Goal: Task Accomplishment & Management: Complete application form

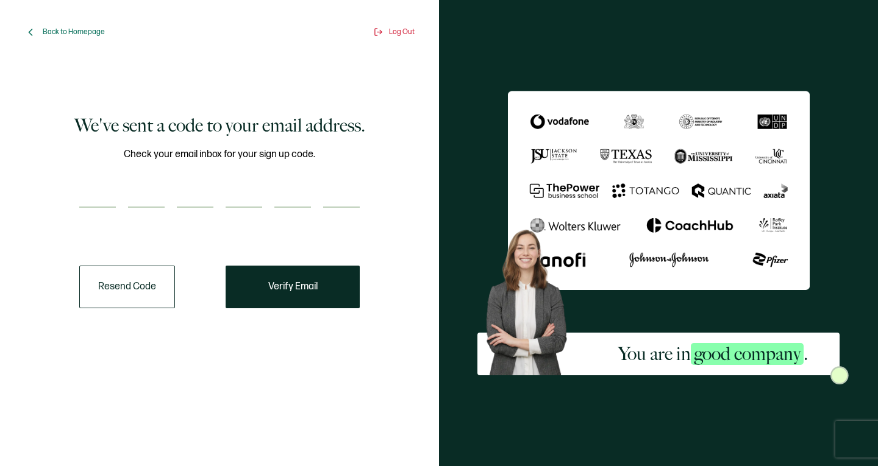
click at [110, 196] on input "number" at bounding box center [97, 195] width 37 height 24
type input "6"
type input "4"
type input "7"
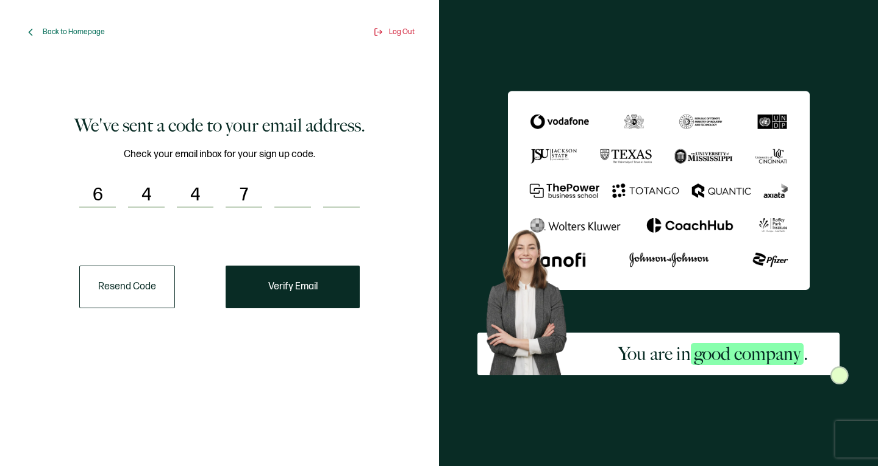
type input "5"
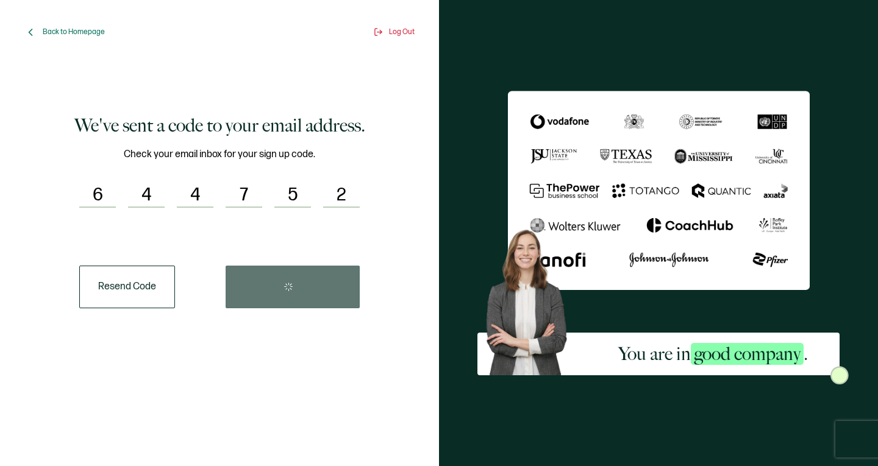
type input "2"
click at [331, 293] on div "Resend Code" at bounding box center [219, 287] width 280 height 43
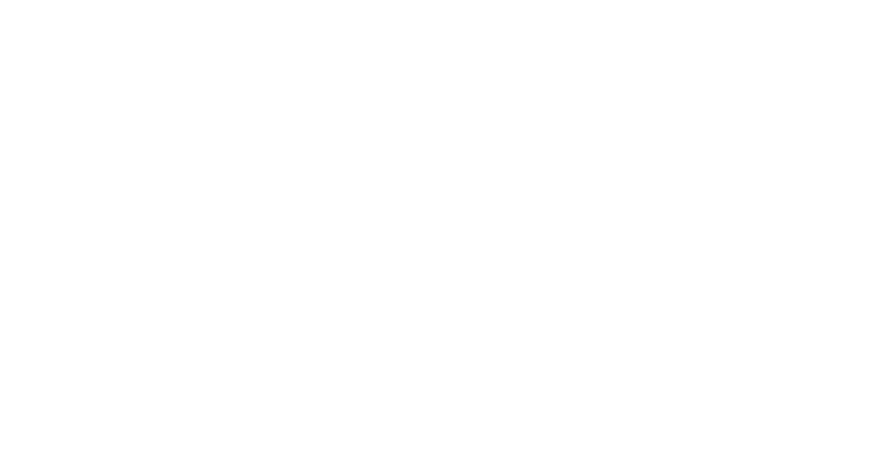
click at [257, 291] on div at bounding box center [439, 233] width 878 height 466
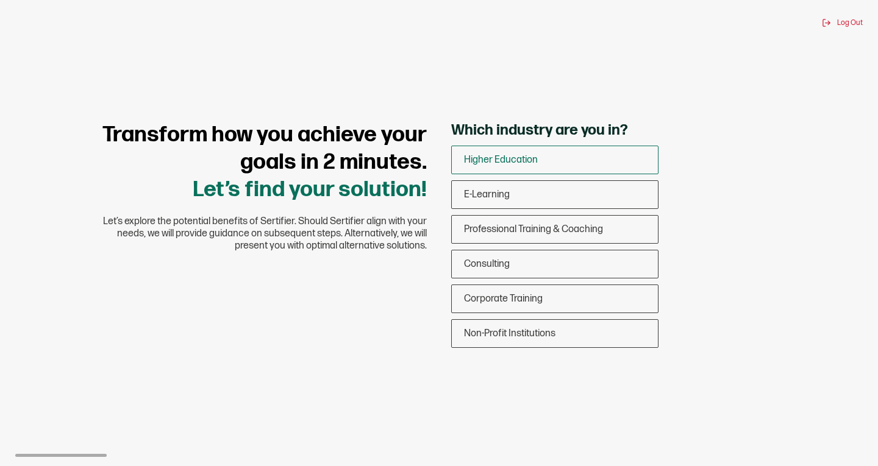
click at [555, 171] on div "Higher Education" at bounding box center [555, 160] width 206 height 29
click at [0, 0] on input "Higher Education" at bounding box center [0, 0] width 0 height 0
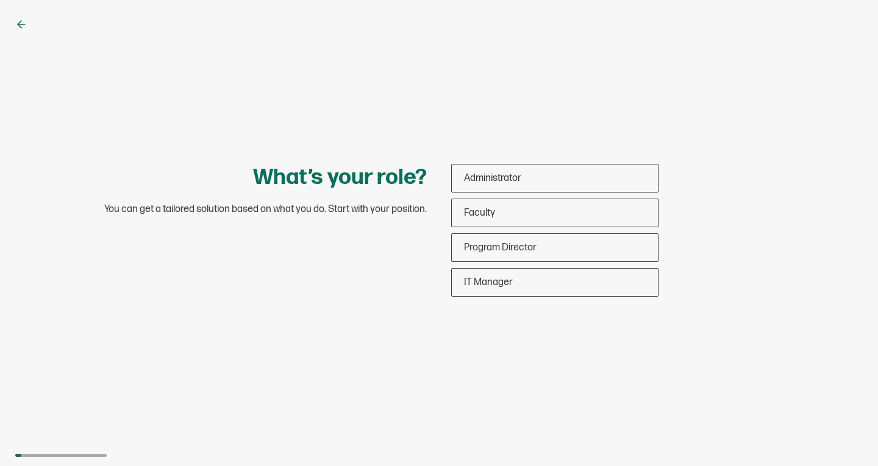
click at [18, 21] on icon at bounding box center [21, 24] width 12 height 12
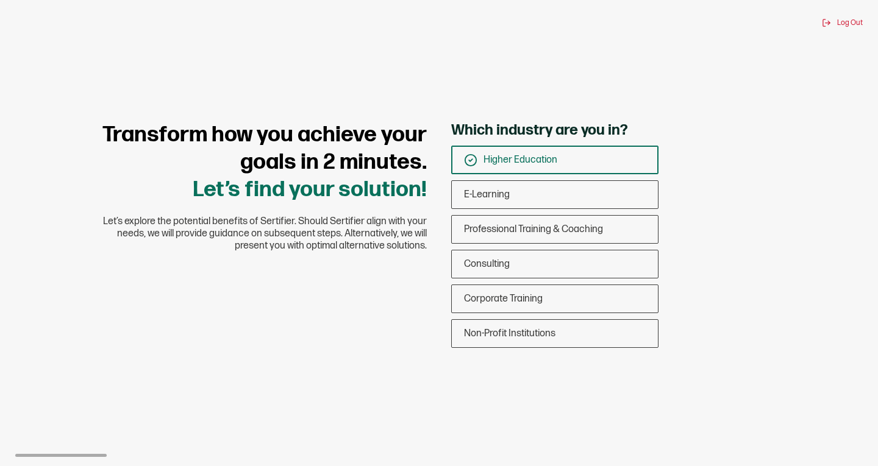
click at [579, 162] on div "Higher Education" at bounding box center [555, 160] width 206 height 29
click at [0, 0] on input "Higher Education" at bounding box center [0, 0] width 0 height 0
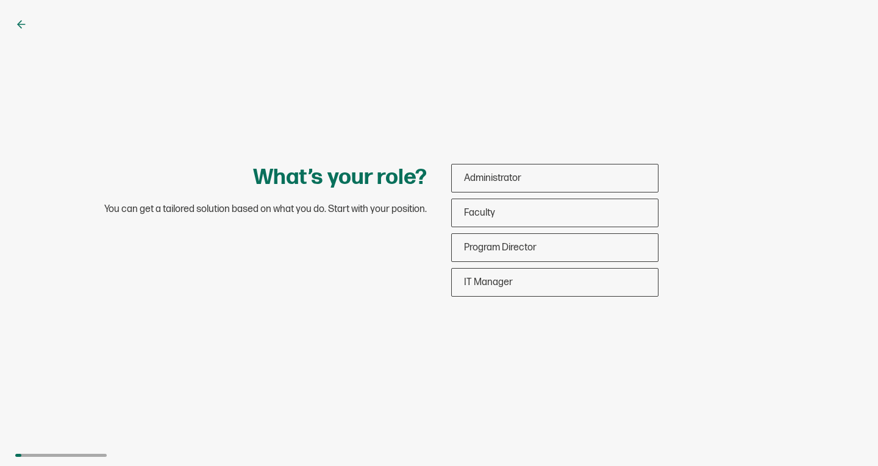
click at [17, 32] on div "What’s your role? You can get a tailored solution based on what you do. Start w…" at bounding box center [439, 233] width 878 height 466
click at [20, 26] on icon at bounding box center [20, 24] width 4 height 7
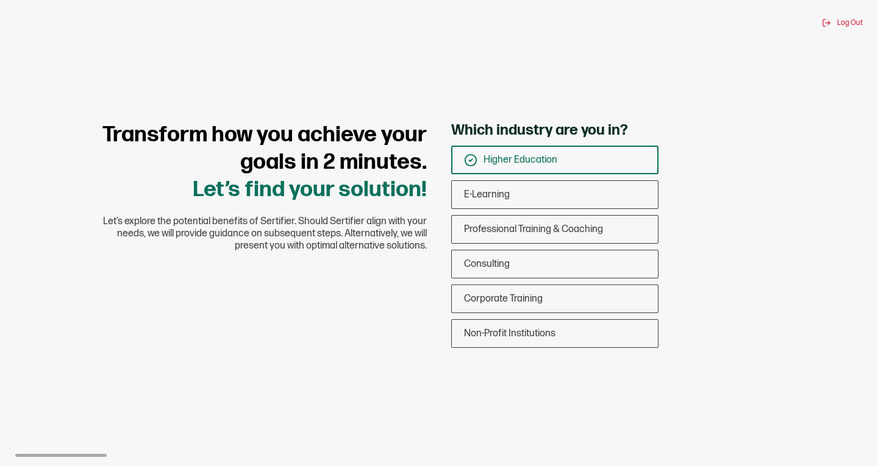
click at [535, 153] on div "Higher Education" at bounding box center [555, 160] width 206 height 29
click at [0, 0] on input "Higher Education" at bounding box center [0, 0] width 0 height 0
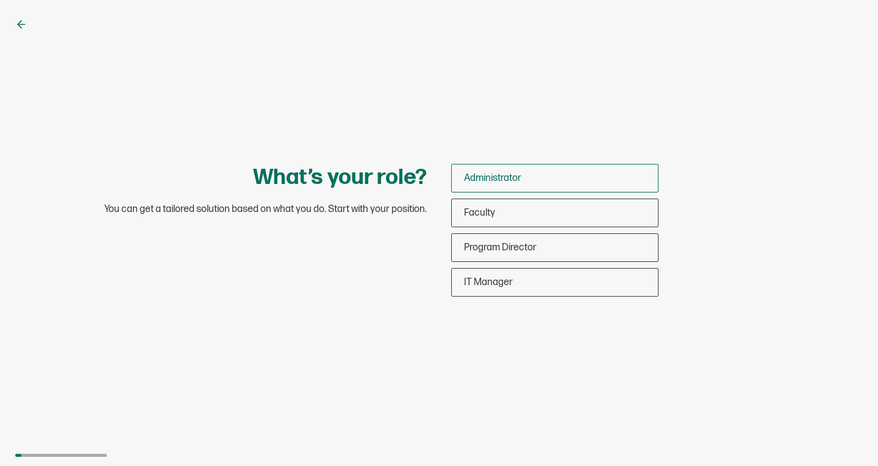
click at [513, 180] on span "Administrator" at bounding box center [492, 178] width 57 height 12
click at [0, 0] on input "Administrator" at bounding box center [0, 0] width 0 height 0
click at [499, 189] on div "Administrator" at bounding box center [555, 178] width 206 height 29
click at [0, 0] on input "Administrator" at bounding box center [0, 0] width 0 height 0
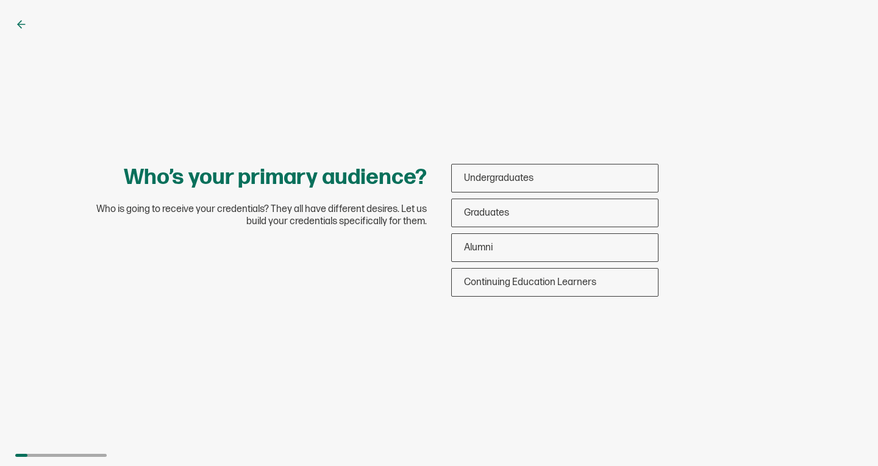
click at [286, 266] on div "Who’s your primary audience? Who is going to receive your credentials? They all…" at bounding box center [438, 233] width 731 height 139
click at [526, 183] on span "Undergraduates" at bounding box center [498, 178] width 69 height 12
click at [0, 0] on input "Undergraduates" at bounding box center [0, 0] width 0 height 0
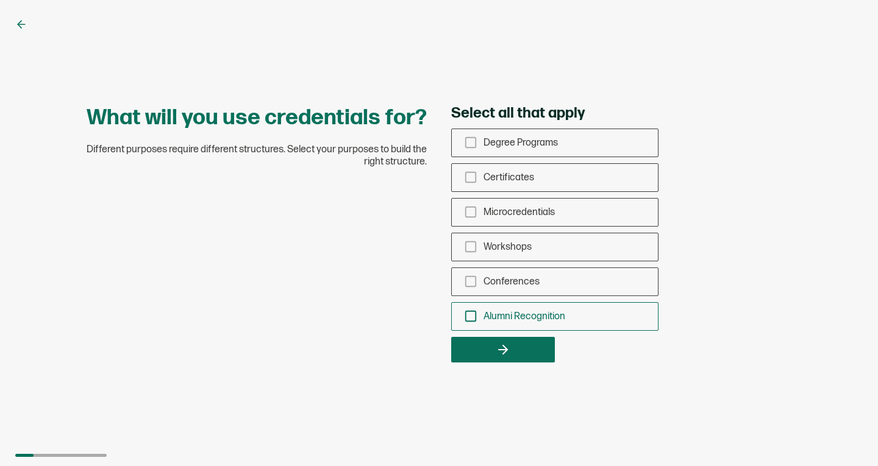
click at [471, 305] on div "Alumni Recognition" at bounding box center [555, 316] width 206 height 29
click at [0, 0] on input "Alumni Recognition" at bounding box center [0, 0] width 0 height 0
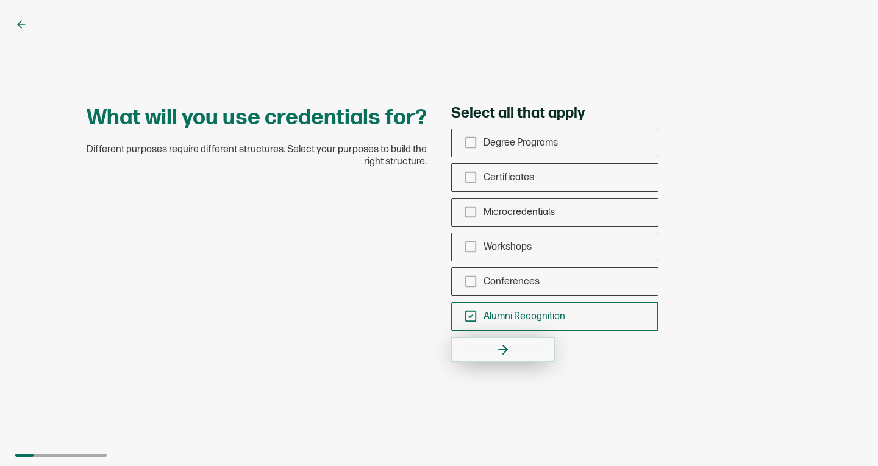
click at [486, 353] on button "button" at bounding box center [503, 350] width 104 height 26
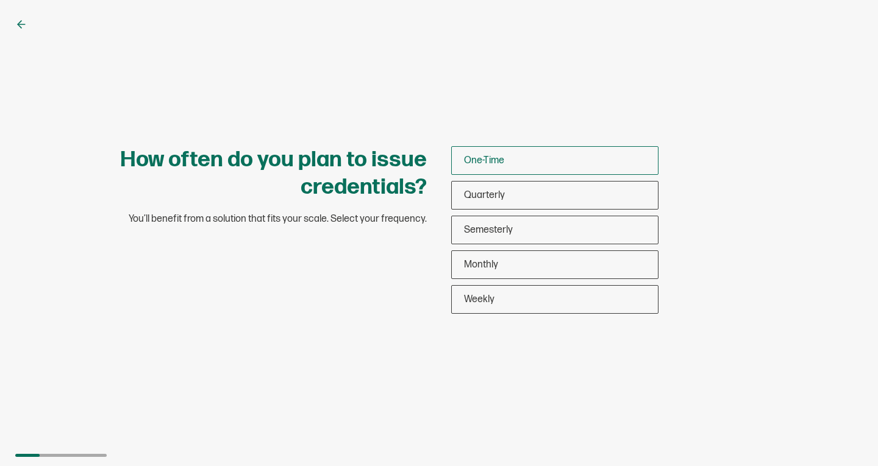
click at [503, 158] on span "One-Time" at bounding box center [484, 161] width 40 height 12
click at [0, 0] on input "One-Time" at bounding box center [0, 0] width 0 height 0
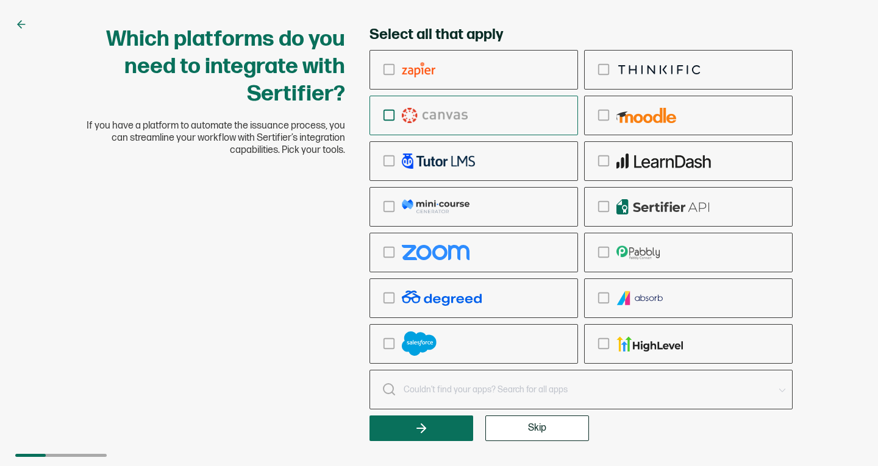
click at [473, 129] on div "checkbox-group" at bounding box center [473, 115] width 207 height 29
click at [0, 0] on input "checkbox-group" at bounding box center [0, 0] width 0 height 0
click at [469, 123] on div "checkbox-group" at bounding box center [473, 115] width 207 height 29
click at [0, 0] on input "checkbox-group" at bounding box center [0, 0] width 0 height 0
click at [520, 438] on button "Skip" at bounding box center [537, 429] width 104 height 26
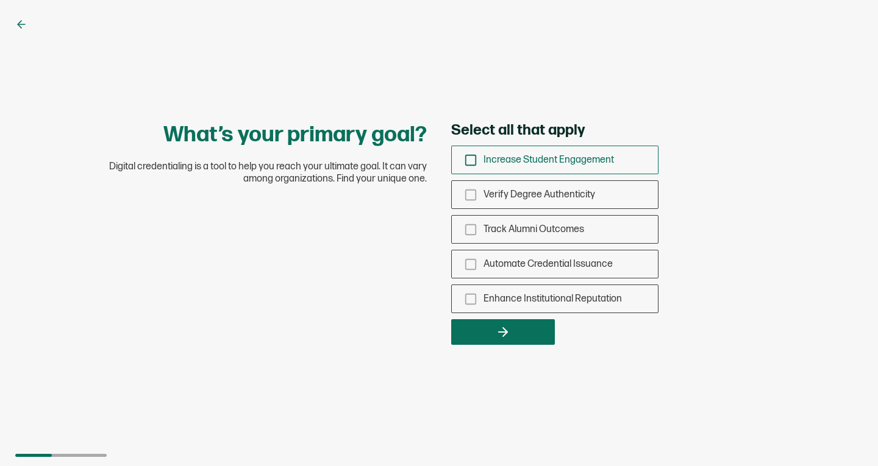
click at [528, 168] on div "Increase Student Engagement" at bounding box center [555, 160] width 206 height 29
click at [0, 0] on input "Increase Student Engagement" at bounding box center [0, 0] width 0 height 0
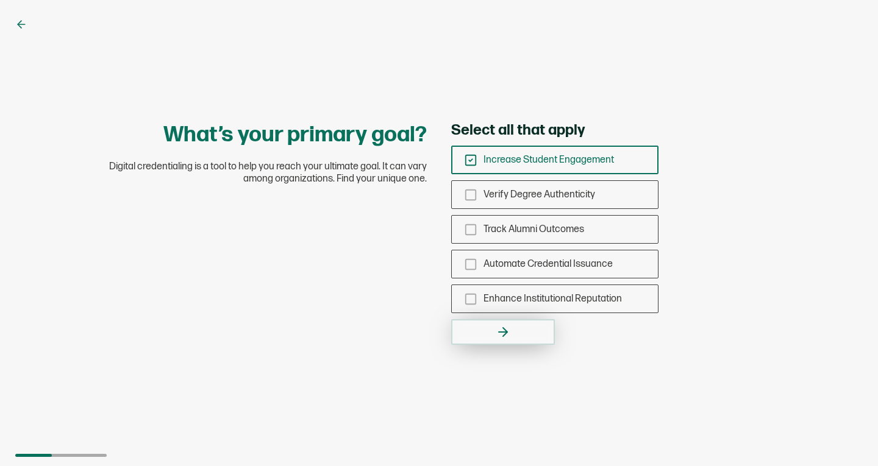
click at [501, 325] on icon "button" at bounding box center [502, 332] width 15 height 15
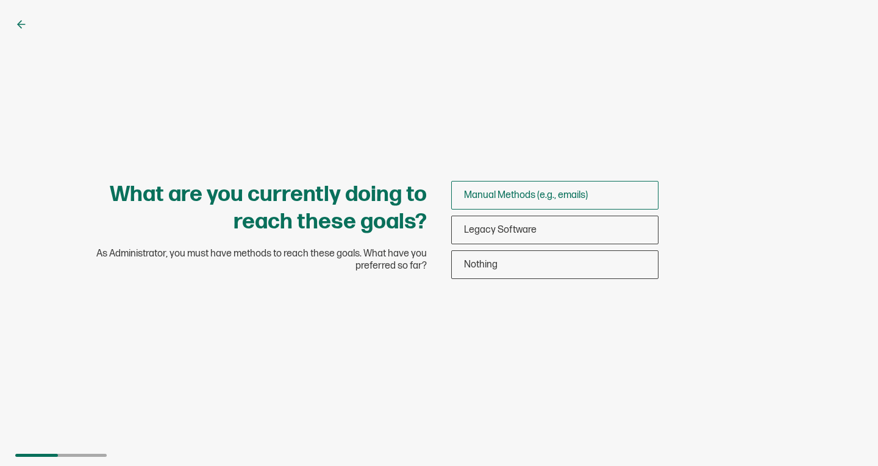
click at [533, 193] on span "Manual Methods (e.g., emails)" at bounding box center [526, 196] width 124 height 12
click at [0, 0] on input "Manual Methods (e.g., emails)" at bounding box center [0, 0] width 0 height 0
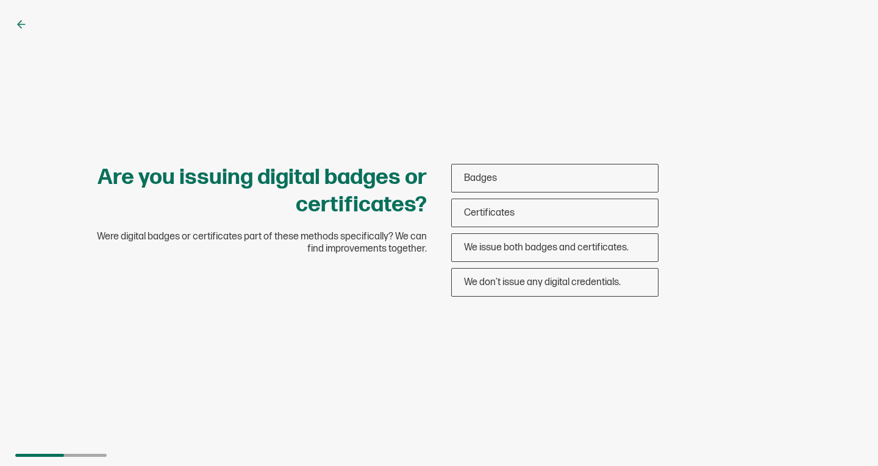
click at [19, 20] on icon at bounding box center [21, 24] width 12 height 12
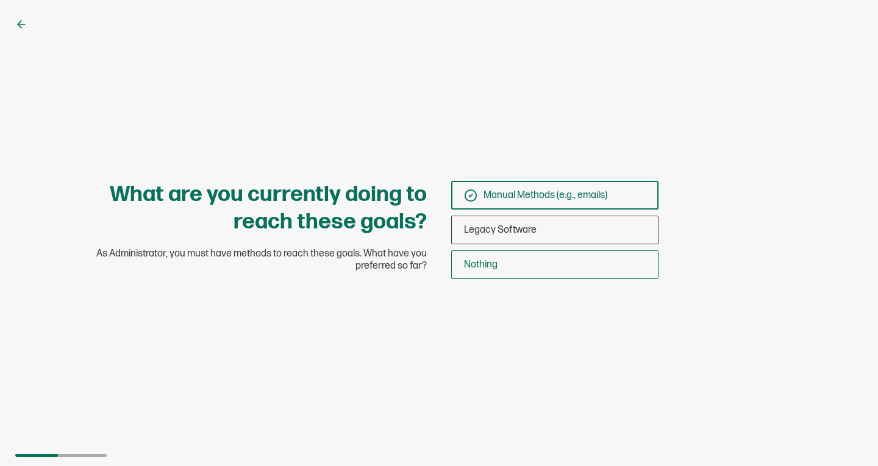
click at [527, 250] on div "Nothing" at bounding box center [555, 264] width 206 height 29
click at [0, 0] on input "Nothing" at bounding box center [0, 0] width 0 height 0
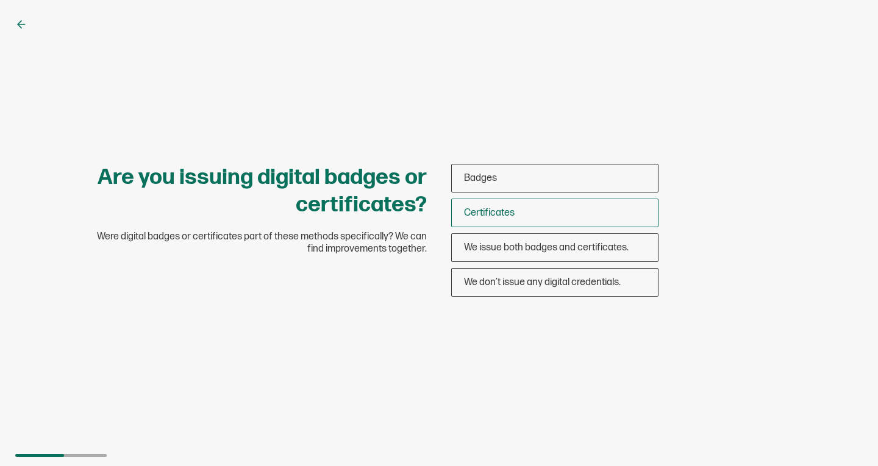
click at [542, 218] on div "Certificates" at bounding box center [555, 213] width 206 height 29
click at [0, 0] on input "Certificates" at bounding box center [0, 0] width 0 height 0
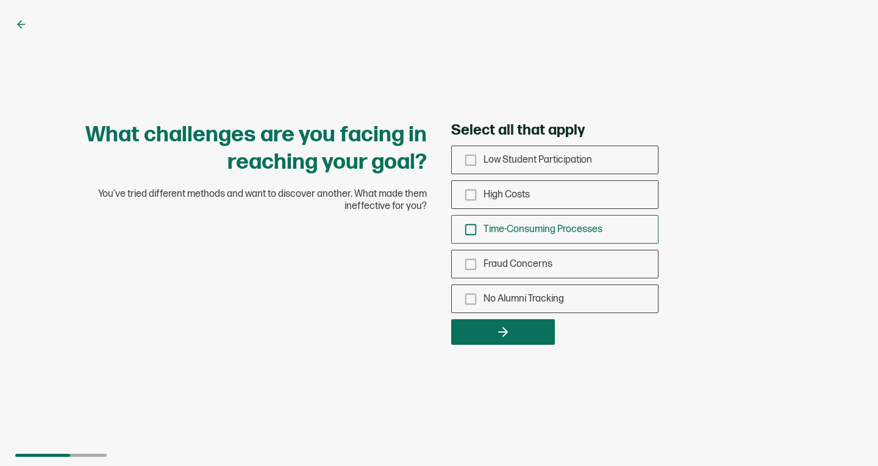
click at [513, 221] on div "Time-Consuming Processes" at bounding box center [555, 229] width 206 height 29
click at [0, 0] on input "Time-Consuming Processes" at bounding box center [0, 0] width 0 height 0
click at [513, 221] on div "Time-Consuming Processes" at bounding box center [555, 229] width 206 height 29
click at [0, 0] on input "Time-Consuming Processes" at bounding box center [0, 0] width 0 height 0
click at [502, 221] on div "Time-Consuming Processes" at bounding box center [555, 229] width 206 height 29
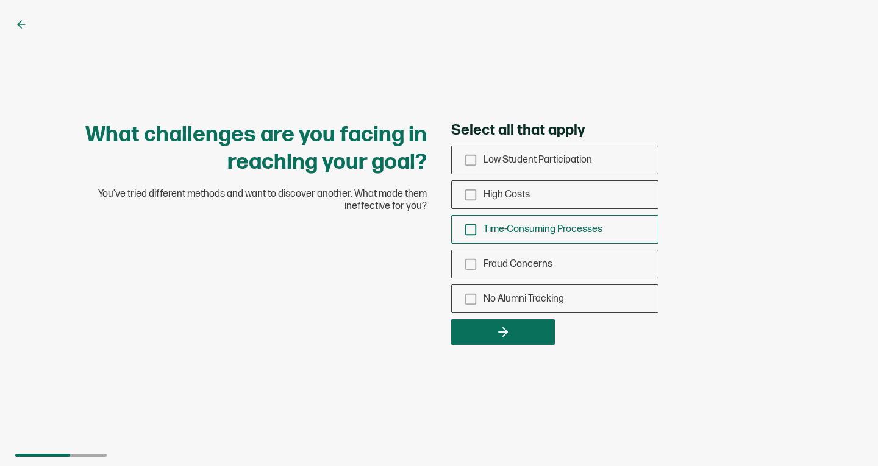
click at [0, 0] on input "Time-Consuming Processes" at bounding box center [0, 0] width 0 height 0
click at [511, 162] on span "Low Student Participation" at bounding box center [537, 160] width 108 height 12
click at [0, 0] on input "Low Student Participation" at bounding box center [0, 0] width 0 height 0
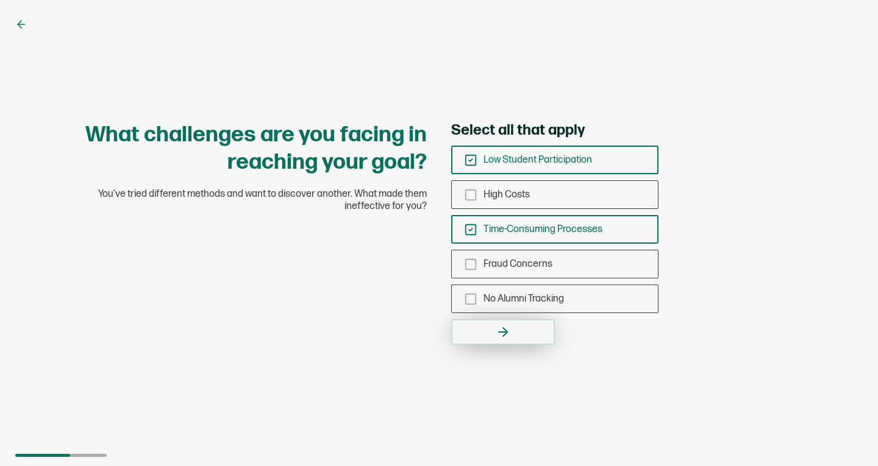
click at [505, 330] on icon "button" at bounding box center [505, 332] width 4 height 9
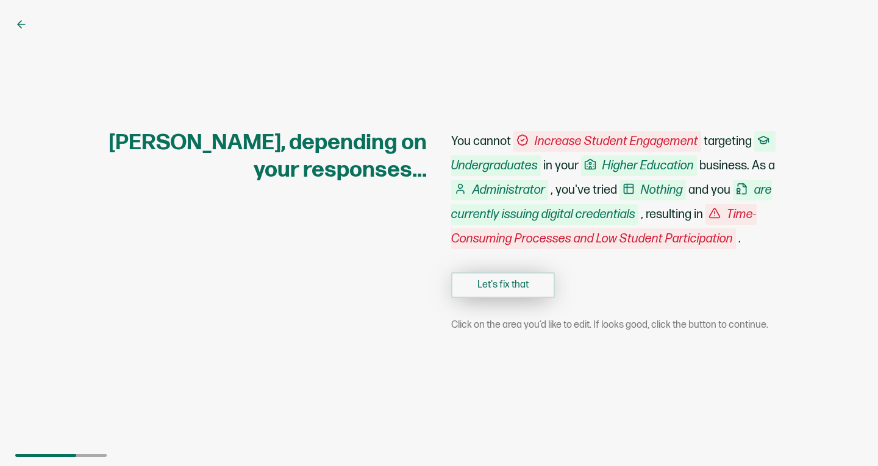
click at [505, 287] on button "Let's fix that" at bounding box center [503, 285] width 104 height 26
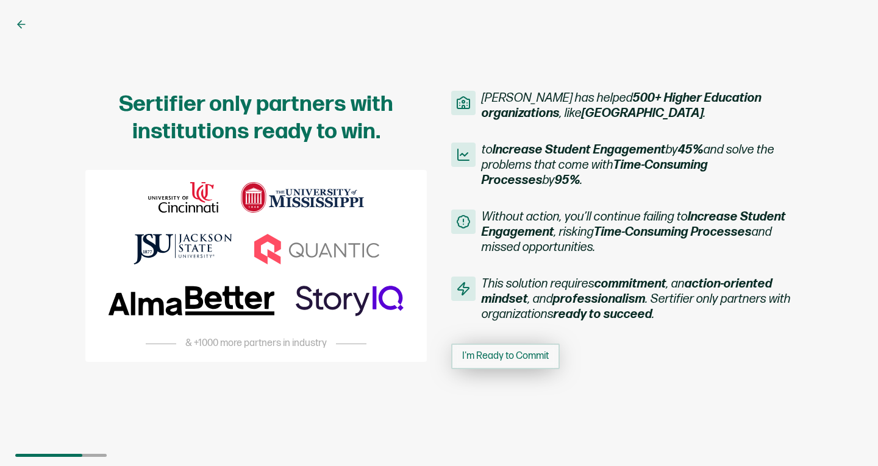
click at [516, 357] on span "I'm Ready to Commit" at bounding box center [505, 357] width 87 height 10
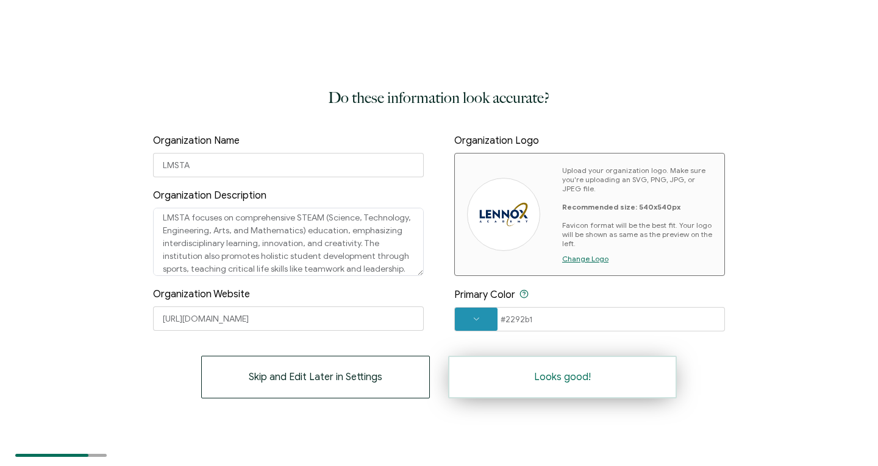
click at [534, 386] on button "Looks good!" at bounding box center [562, 377] width 229 height 43
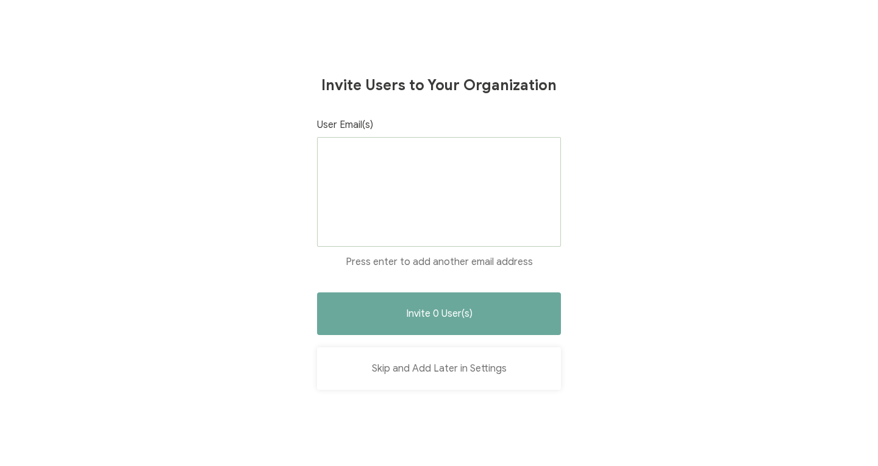
drag, startPoint x: 439, startPoint y: 373, endPoint x: 407, endPoint y: 370, distance: 31.8
click at [407, 370] on button "Skip and Add Later in Settings" at bounding box center [439, 368] width 244 height 43
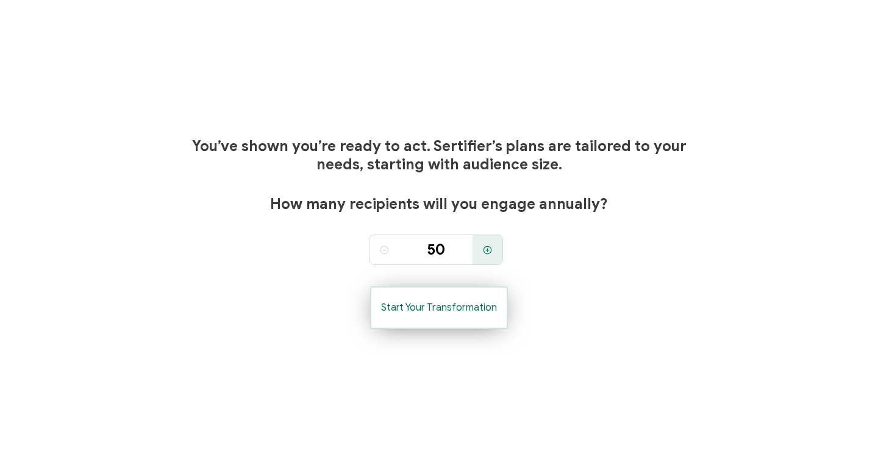
click at [467, 303] on span "Start Your Transformation" at bounding box center [439, 308] width 116 height 10
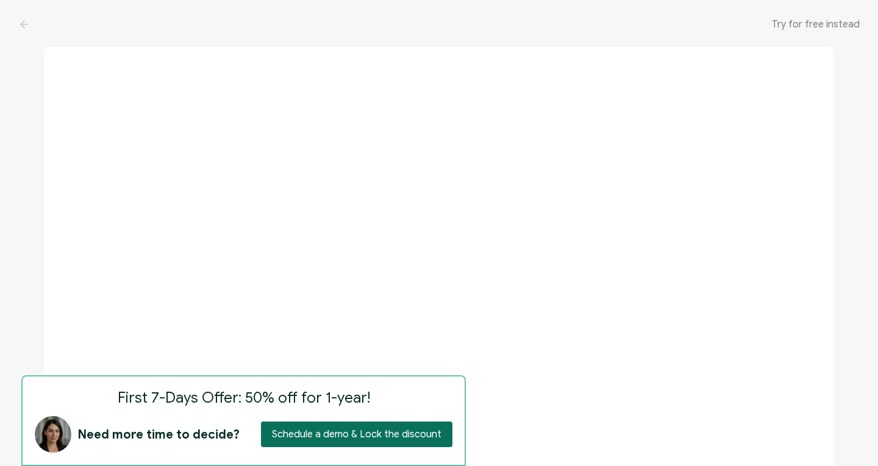
click at [836, 22] on span "Try for free instead" at bounding box center [816, 24] width 88 height 12
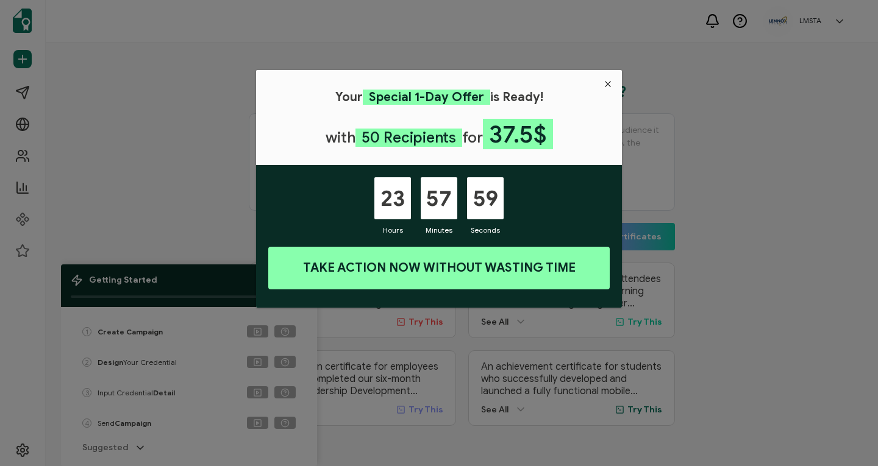
click at [602, 82] on button "Close" at bounding box center [608, 84] width 28 height 28
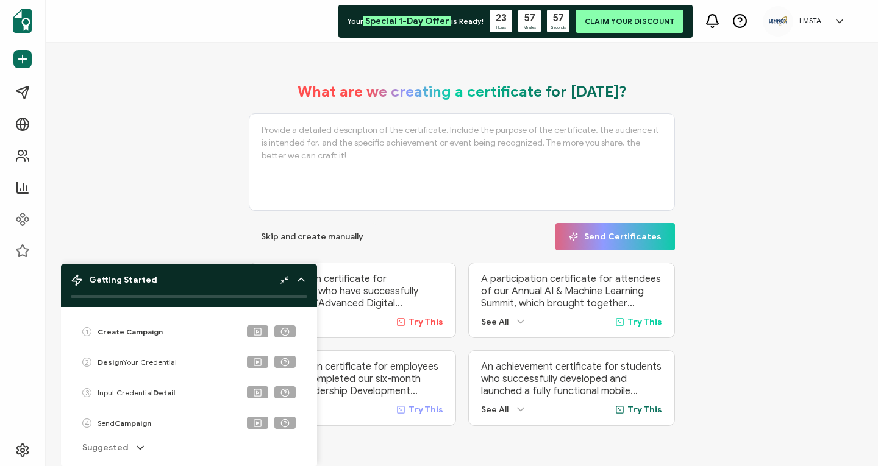
click at [289, 282] on div at bounding box center [293, 280] width 27 height 12
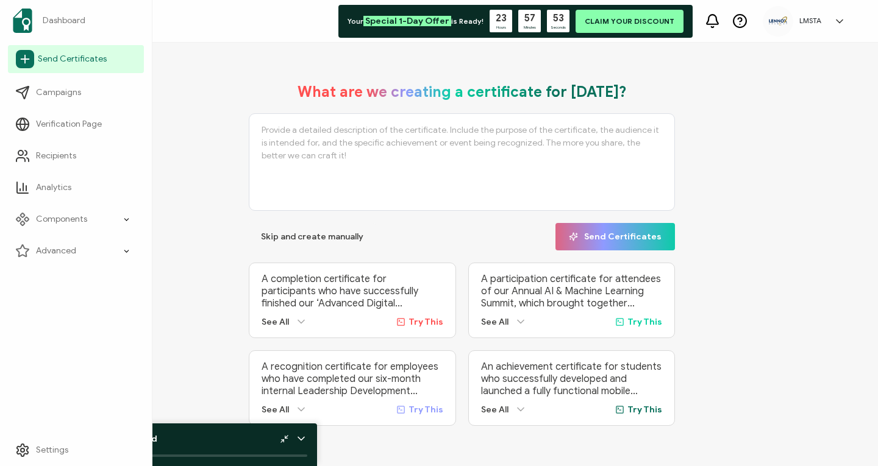
click at [52, 53] on span "Send Certificates" at bounding box center [72, 59] width 69 height 12
click at [35, 13] on img at bounding box center [26, 21] width 20 height 24
click at [39, 20] on link "Dashboard" at bounding box center [76, 21] width 136 height 34
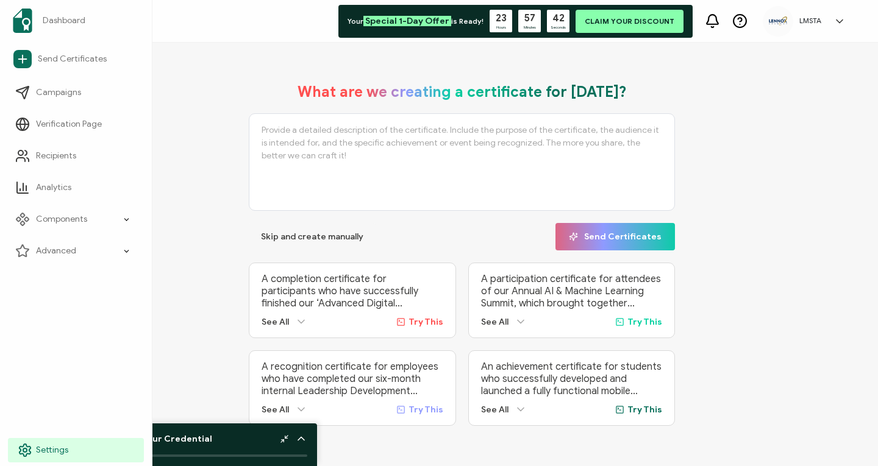
click at [52, 440] on link "Settings" at bounding box center [76, 450] width 136 height 24
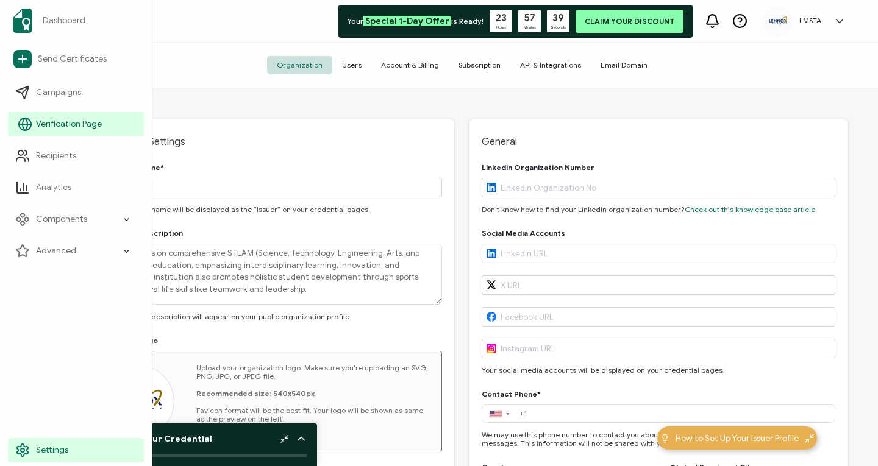
click at [62, 114] on link "Verification Page" at bounding box center [76, 124] width 136 height 24
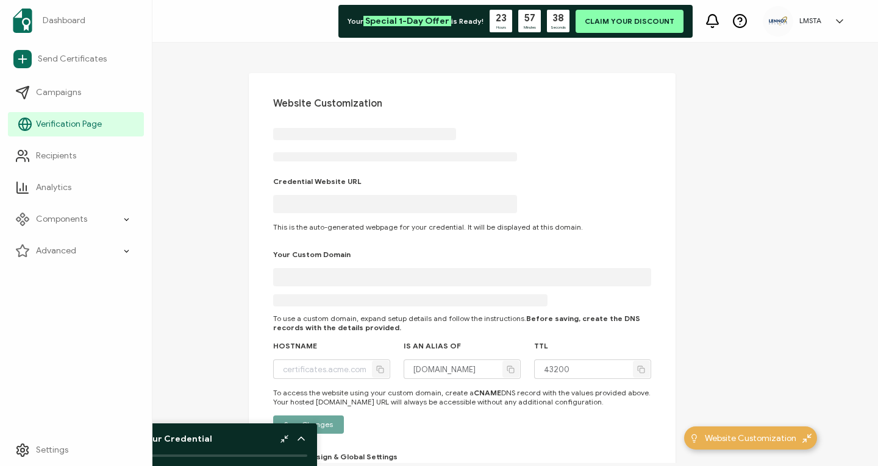
type input "lennoxacademy.verified.cv"
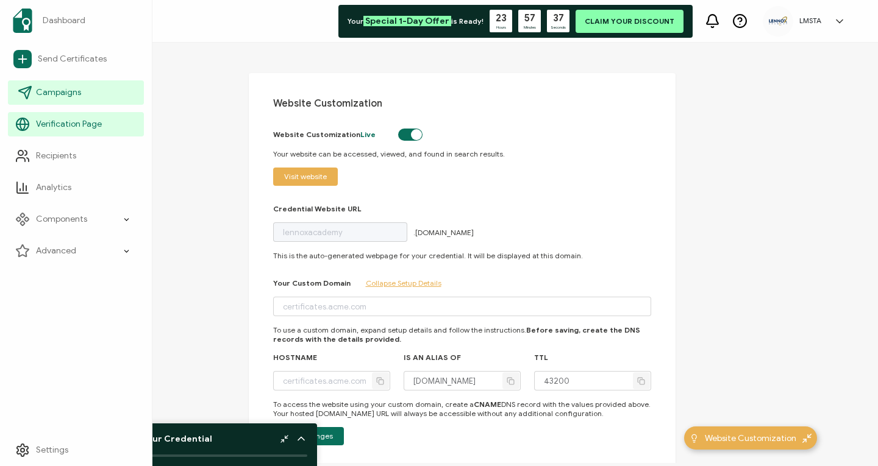
click at [55, 82] on link "Campaigns" at bounding box center [76, 92] width 136 height 24
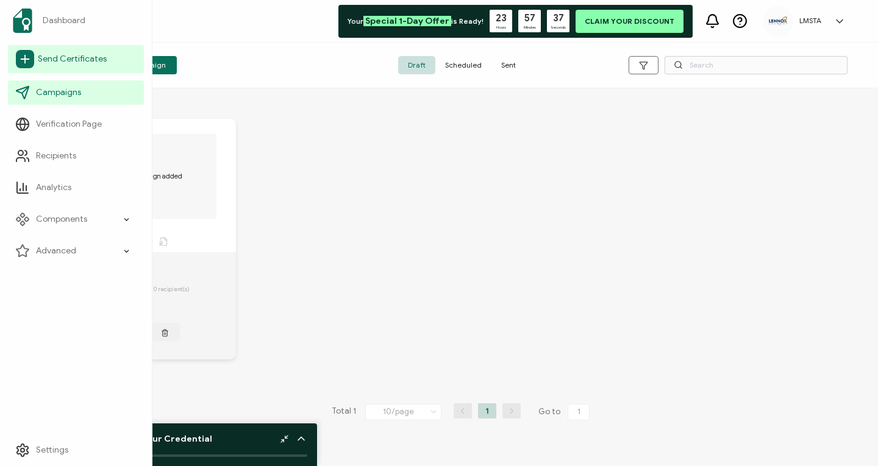
click at [62, 66] on link "Send Certificates" at bounding box center [76, 59] width 136 height 28
click at [53, 31] on link "Dashboard" at bounding box center [76, 21] width 136 height 34
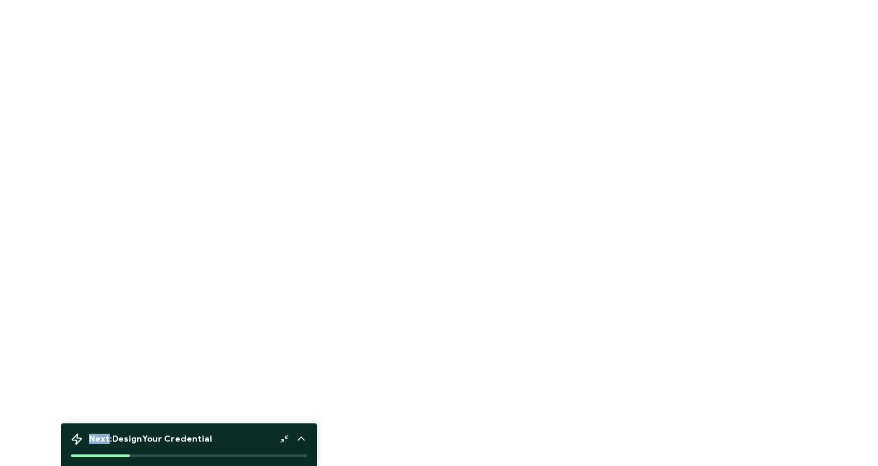
click at [53, 31] on div at bounding box center [439, 233] width 878 height 466
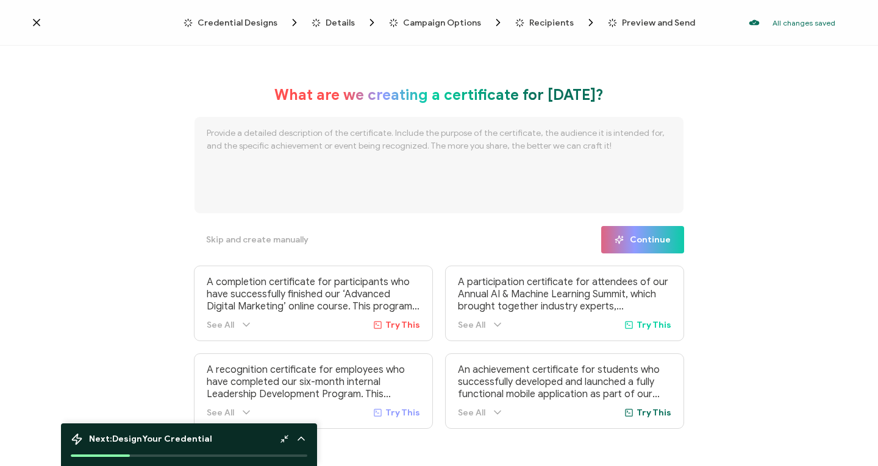
click at [285, 437] on line at bounding box center [286, 436] width 2 height 2
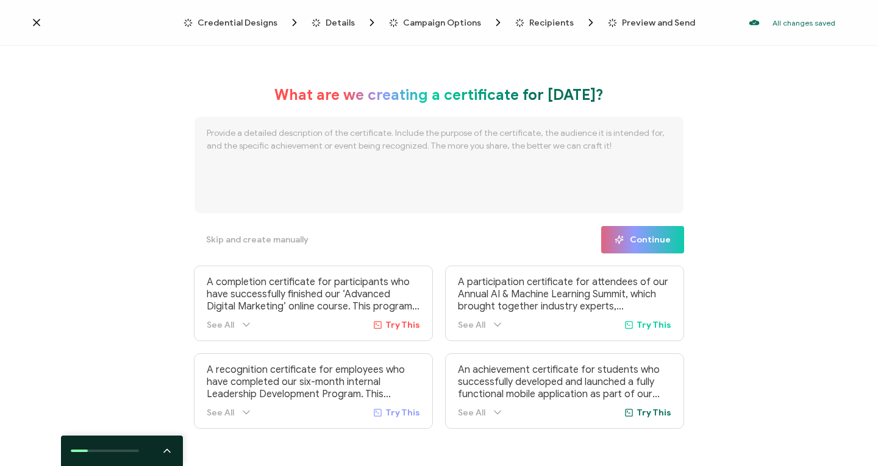
click at [30, 20] on div "Credential Designs Details Campaign Options Recipients Preview and Send All cha…" at bounding box center [439, 23] width 878 height 46
click at [37, 23] on icon at bounding box center [37, 23] width 6 height 6
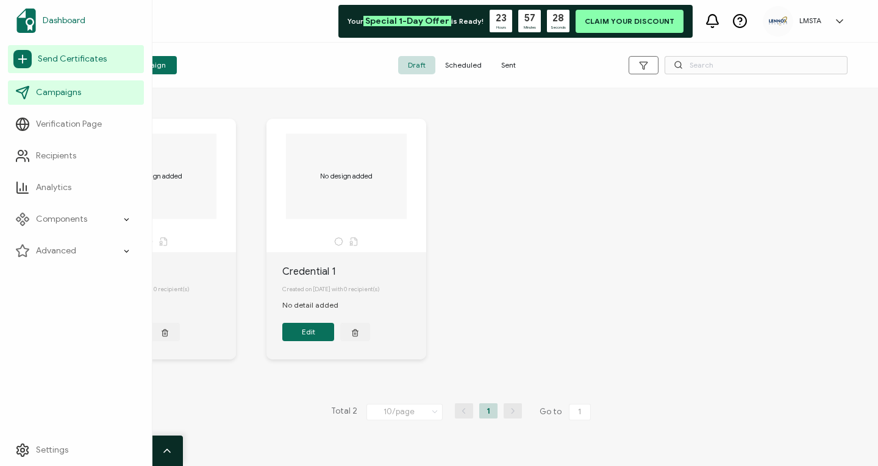
click at [49, 10] on link "Dashboard" at bounding box center [76, 21] width 136 height 34
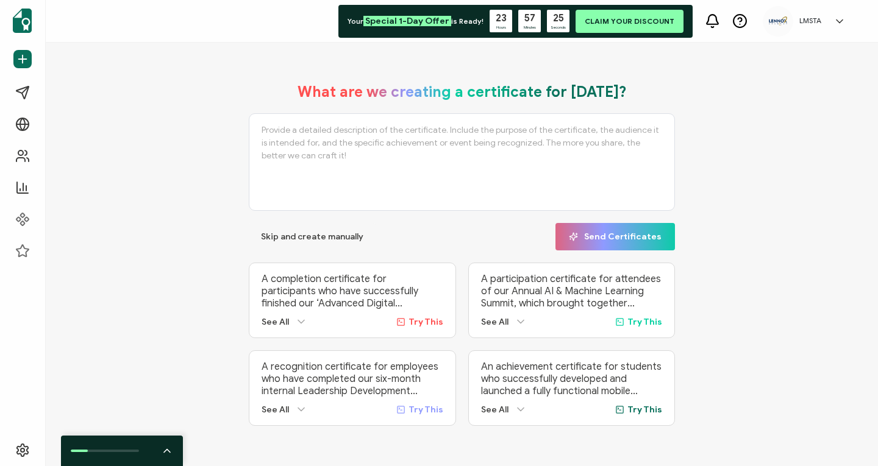
click at [795, 34] on div "LMSTA Jasmin Lopez jlopez@lennoxacademy.org ID: 41816014 LMSTA Create Organizat…" at bounding box center [806, 21] width 89 height 30
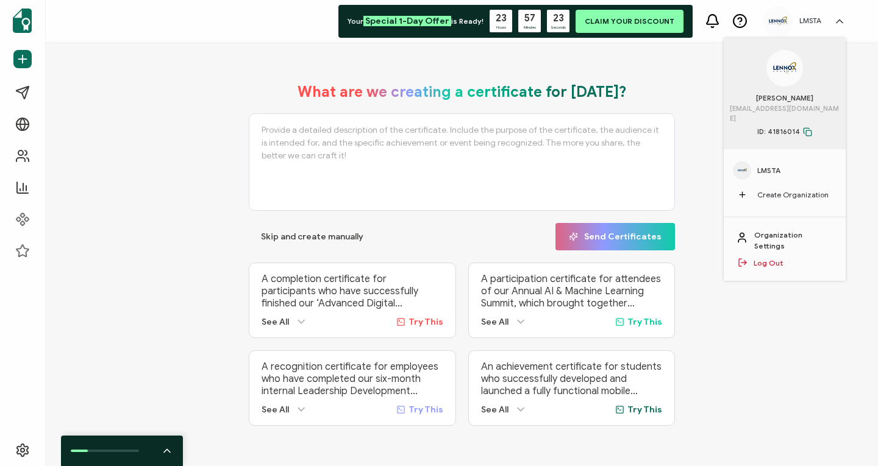
click at [765, 315] on div "What are we creating a certificate for today? Skip and create manually Send Cer…" at bounding box center [461, 254] width 771 height 367
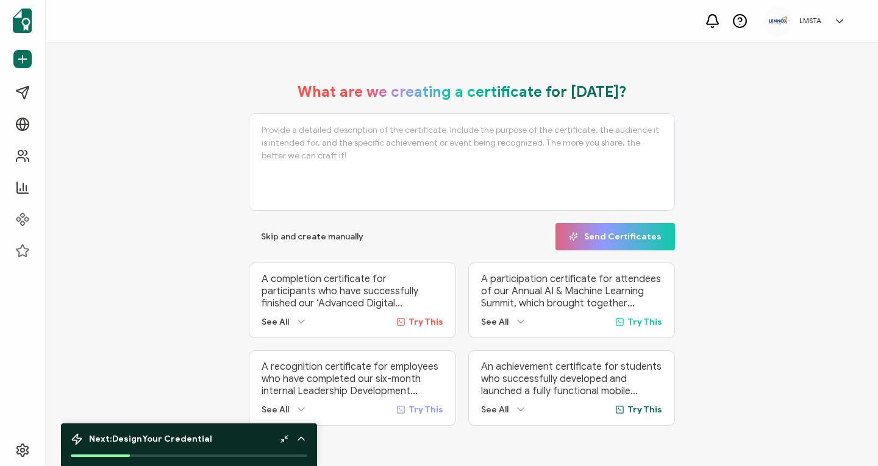
click at [581, 179] on textarea at bounding box center [462, 162] width 426 height 98
click at [301, 228] on body "LMSTA Jasmin Lopez jlopez@lennoxacademy.org ID: 41816014 LMSTA Create Organizat…" at bounding box center [439, 233] width 878 height 466
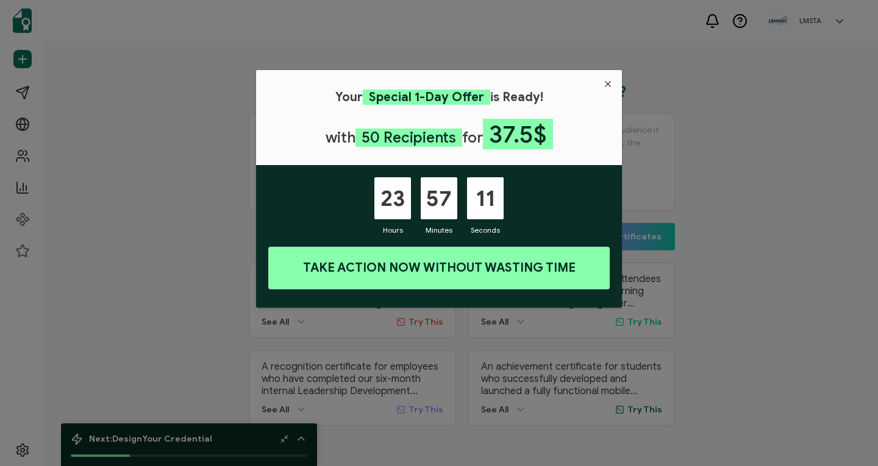
click at [598, 85] on button "Close" at bounding box center [608, 84] width 28 height 28
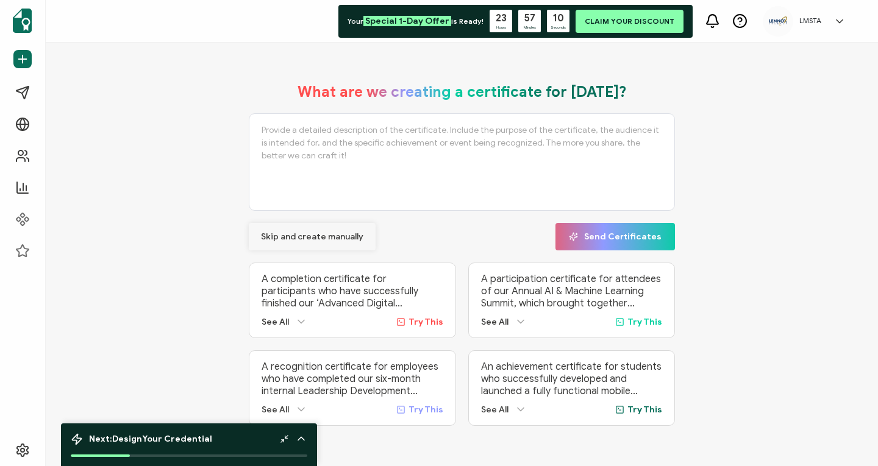
click at [300, 236] on span "Skip and create manually" at bounding box center [312, 237] width 102 height 9
click at [289, 235] on span "Skip and create manually" at bounding box center [312, 237] width 102 height 9
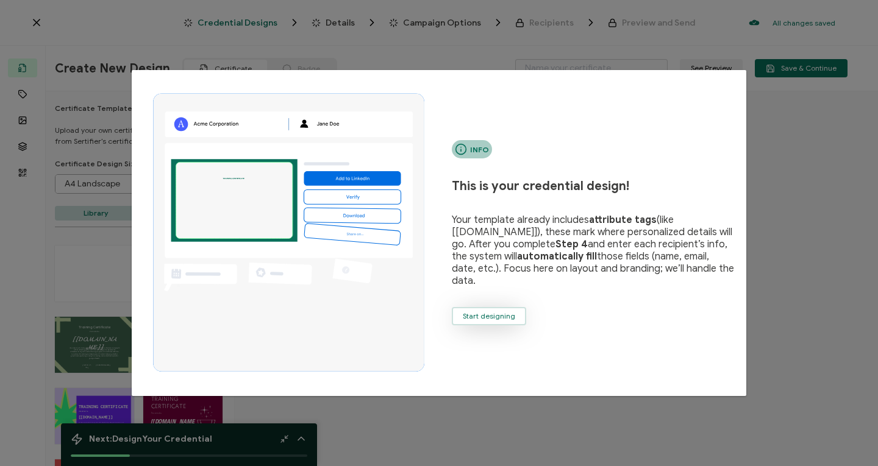
click at [495, 313] on span "Start designing" at bounding box center [489, 316] width 52 height 7
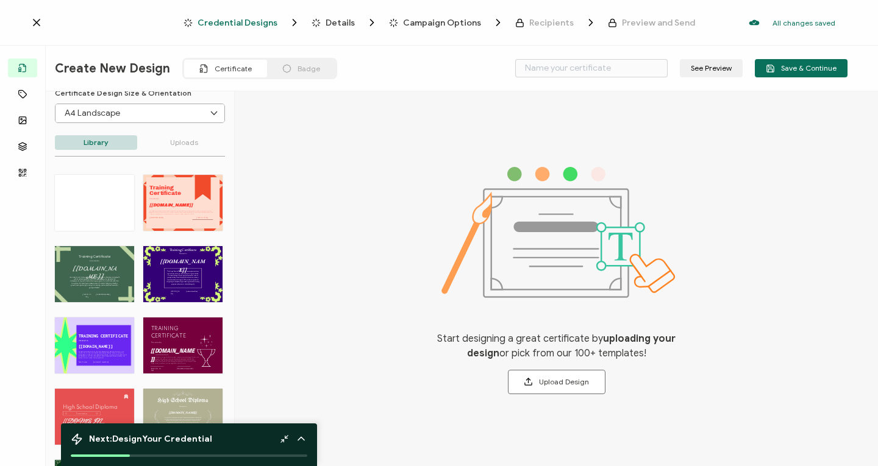
scroll to position [73, 0]
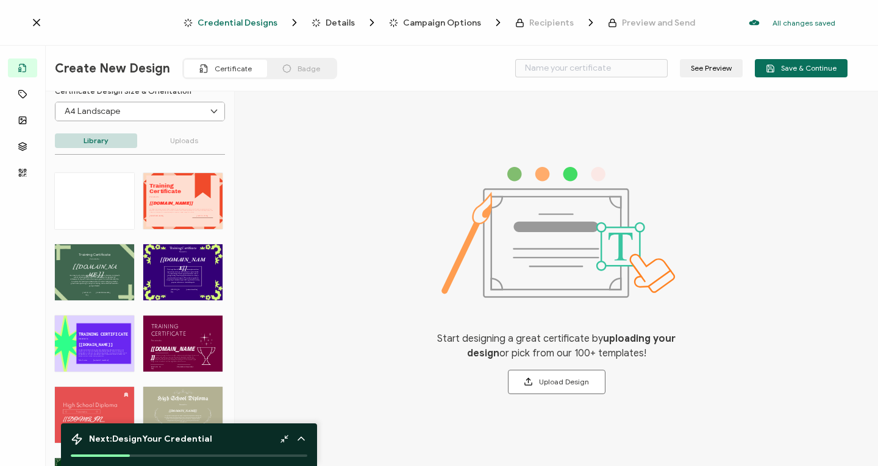
click at [119, 251] on div "Training Certificate The Green Youth Training Certificate template radiates ent…" at bounding box center [94, 272] width 79 height 56
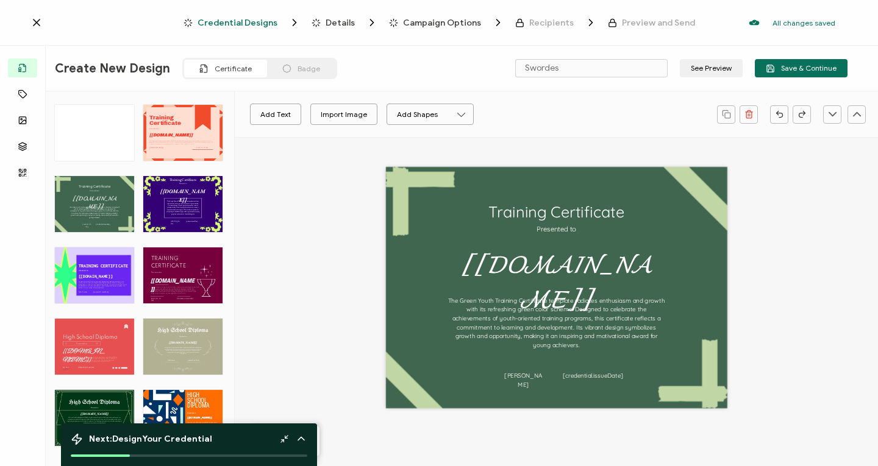
scroll to position [143, 0]
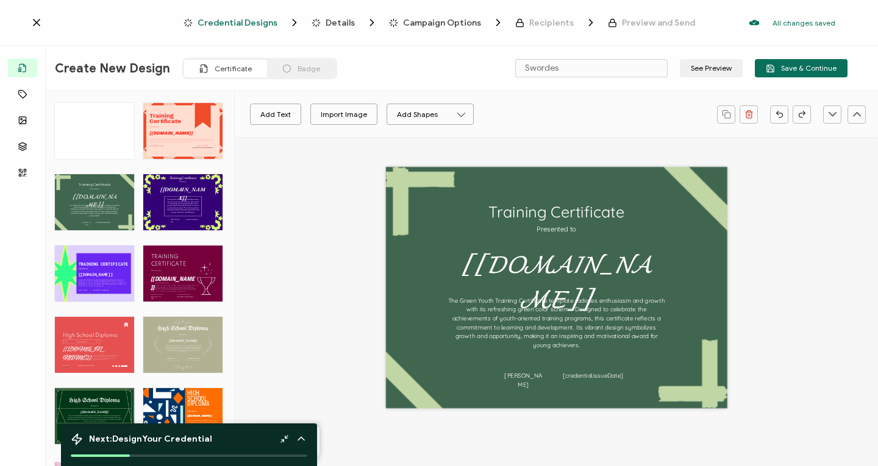
click at [152, 265] on div "TRAINING CERTIFICATE The Purple Modern Training Certificate template combines m…" at bounding box center [149, 274] width 13 height 56
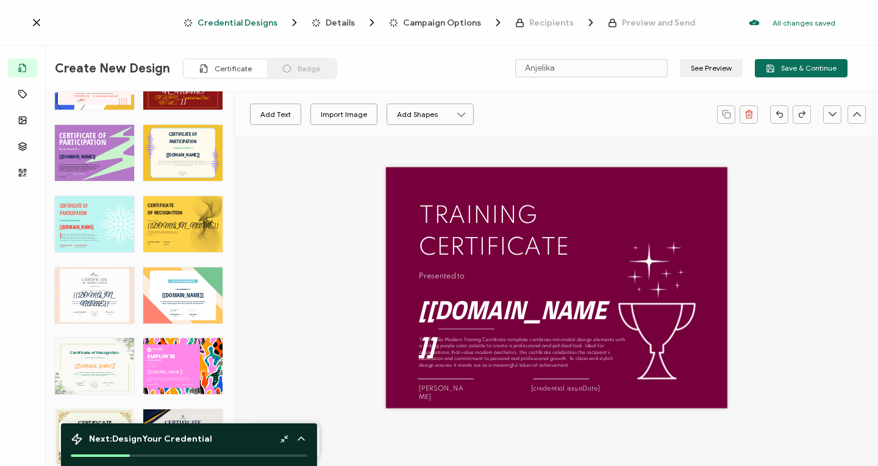
scroll to position [998, 0]
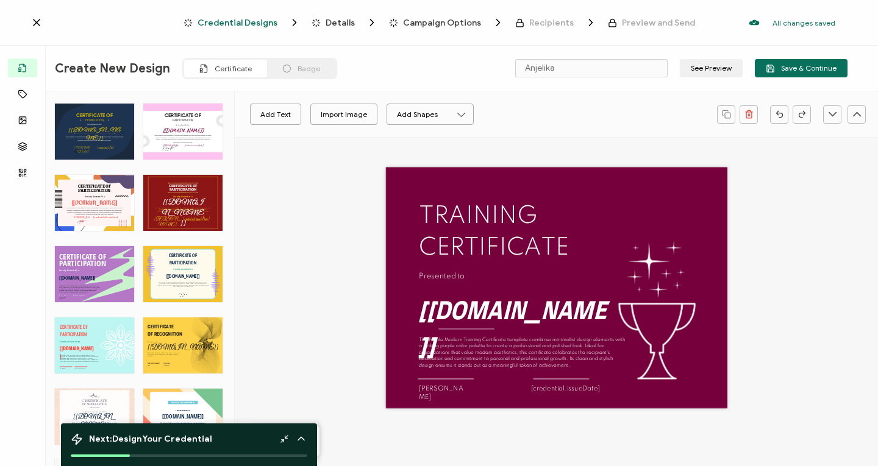
click at [122, 249] on div "CERTIFICATE OF The Certificate of Participation for Conferences recognizes indi…" at bounding box center [94, 274] width 79 height 56
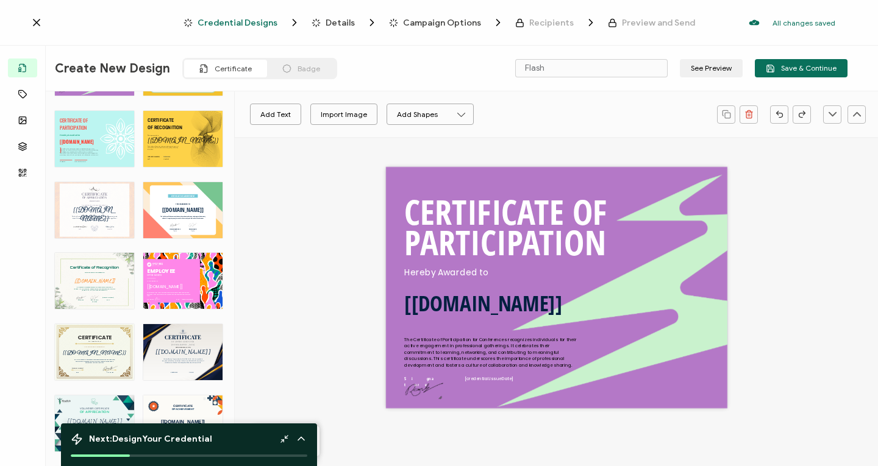
scroll to position [1354, 0]
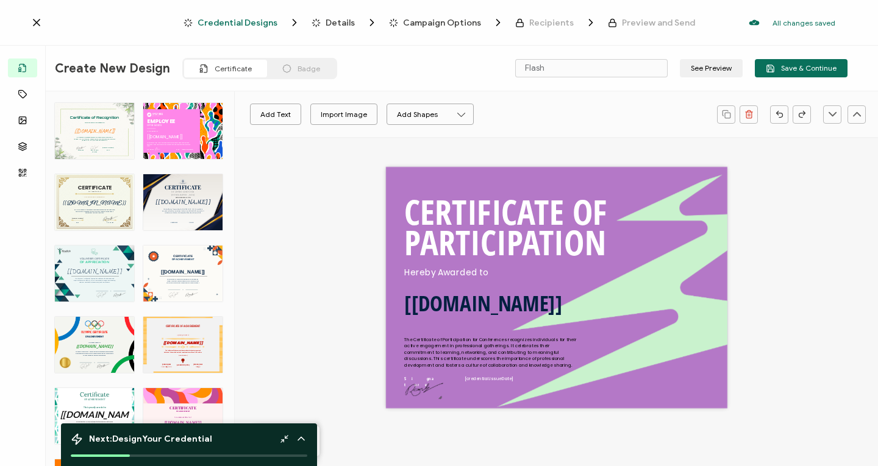
click at [108, 137] on div "Certificate of Recognition This Certificate of Recognition honors the commitmen…" at bounding box center [94, 131] width 79 height 56
type input "Maylis"
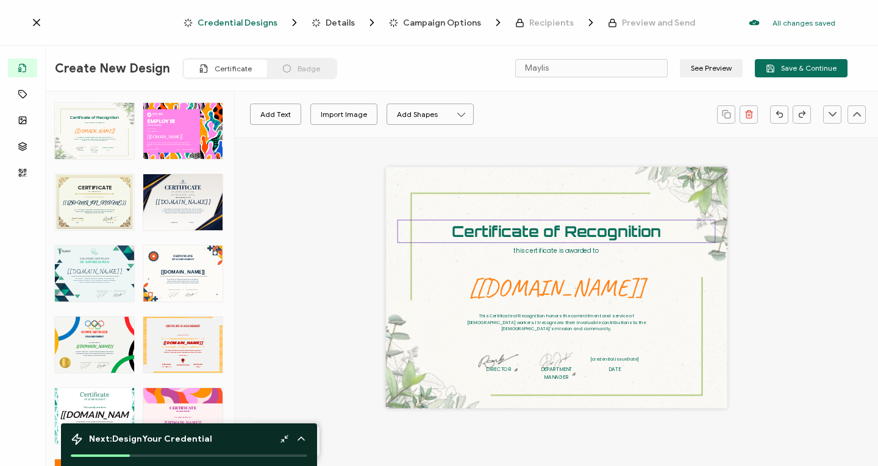
click at [569, 235] on pre "Certificate of Recognition" at bounding box center [557, 231] width 210 height 19
click at [571, 256] on div "Certificate of Recognition This Certificate of Recognition honors the commitmen…" at bounding box center [556, 287] width 341 height 241
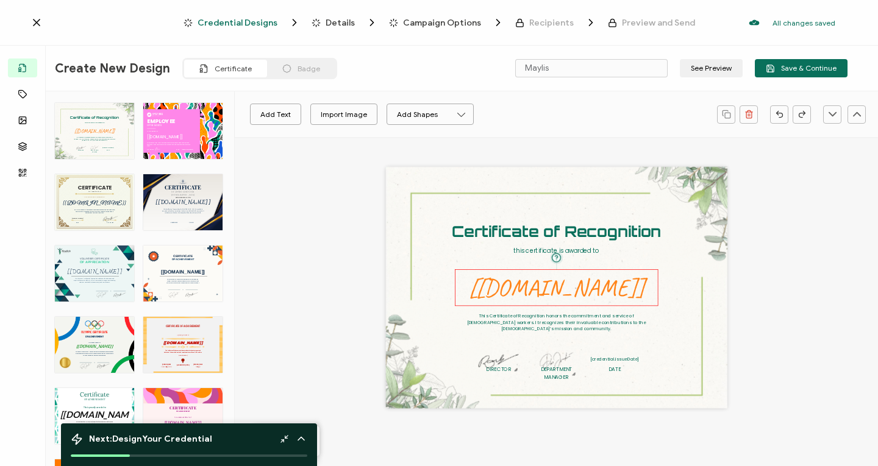
click at [569, 292] on pre "[recipient.name]" at bounding box center [557, 287] width 176 height 30
click at [561, 296] on pre "[recipient.name]" at bounding box center [557, 287] width 176 height 30
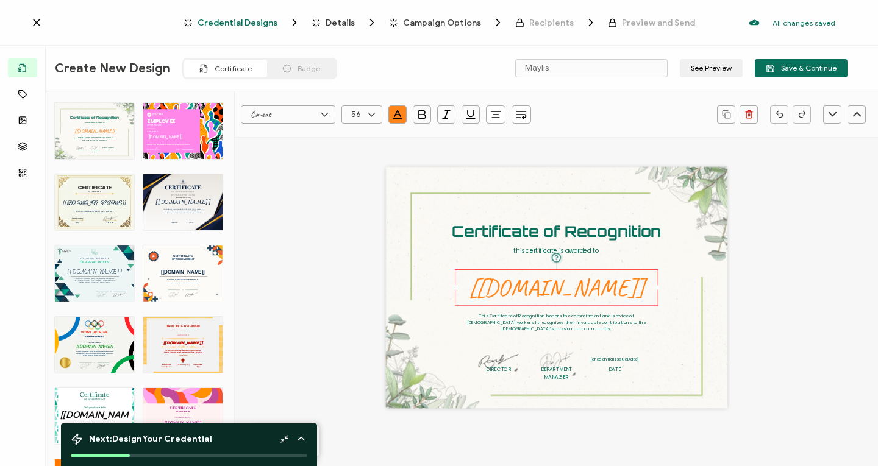
click at [561, 296] on pre "[recipient.name]" at bounding box center [557, 287] width 176 height 30
click at [523, 266] on div "Certificate of Recognition This Certificate of Recognition honors the commitmen…" at bounding box center [556, 287] width 341 height 241
click at [534, 279] on pre "[recipient.name]" at bounding box center [557, 287] width 176 height 30
click at [587, 279] on pre "[recipient.name]" at bounding box center [557, 287] width 176 height 30
click at [291, 118] on button "Add Text" at bounding box center [275, 114] width 51 height 21
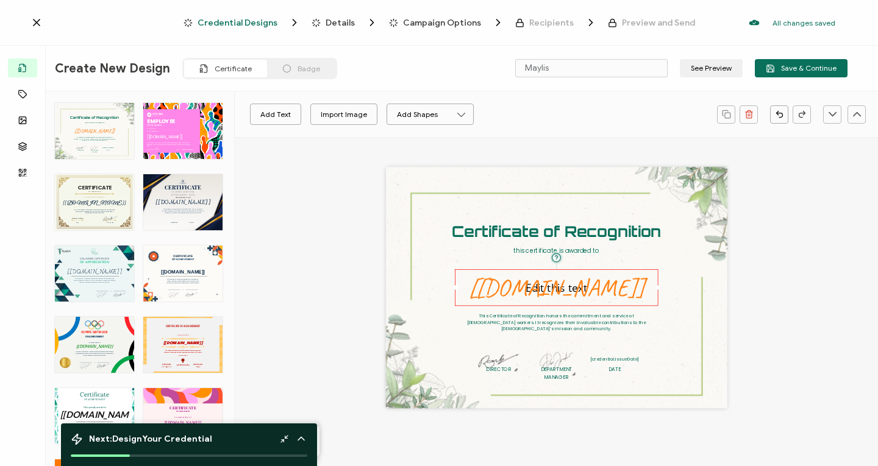
click at [595, 293] on pre "[recipient.name]" at bounding box center [557, 287] width 176 height 30
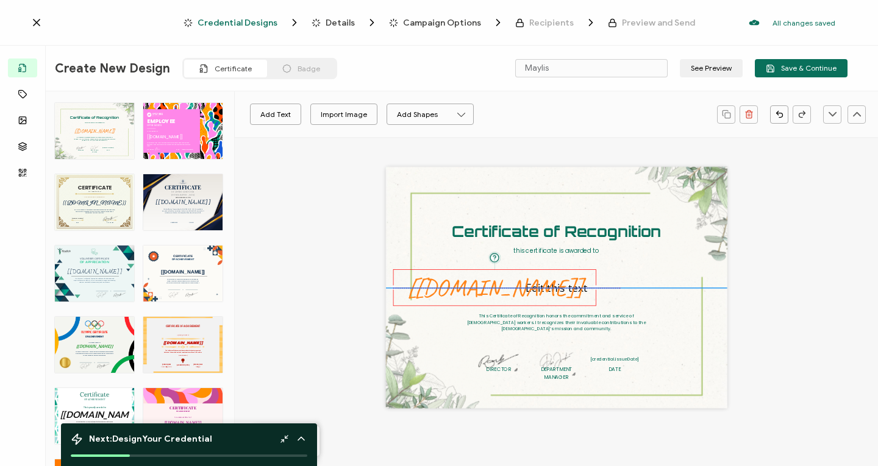
drag, startPoint x: 595, startPoint y: 293, endPoint x: 533, endPoint y: 291, distance: 62.2
drag, startPoint x: 533, startPoint y: 291, endPoint x: 489, endPoint y: 289, distance: 43.9
click at [489, 289] on pre "[recipient.name]" at bounding box center [494, 285] width 176 height 30
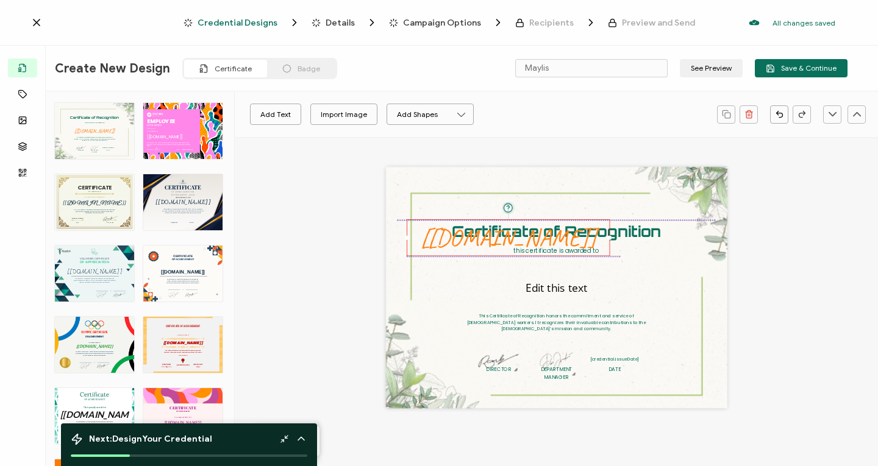
drag, startPoint x: 474, startPoint y: 288, endPoint x: 490, endPoint y: 241, distance: 50.3
click at [490, 241] on pre "[recipient.name]" at bounding box center [509, 237] width 176 height 30
click at [561, 228] on pre "[recipient.name]" at bounding box center [511, 237] width 176 height 30
drag, startPoint x: 561, startPoint y: 228, endPoint x: 692, endPoint y: 318, distance: 159.1
click at [612, 256] on div "The recipient’s full name, which will be automatically filled based on the info…" at bounding box center [510, 237] width 203 height 37
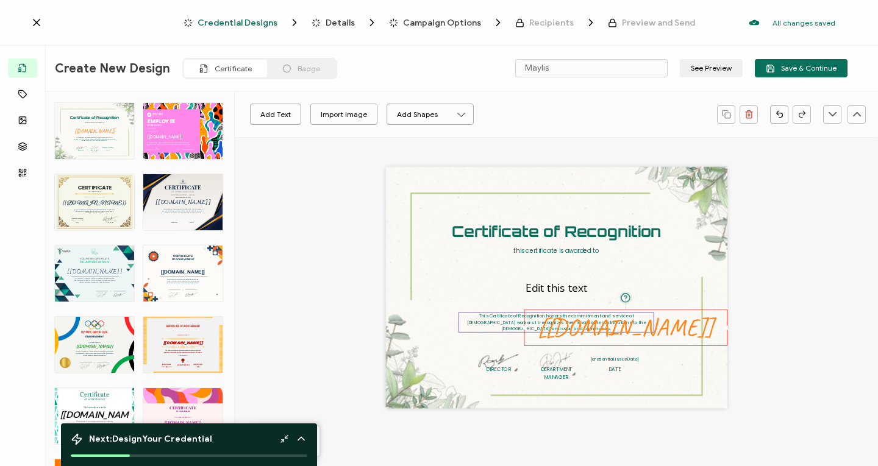
click at [501, 317] on pre "This Certificate of Recognition honors the commitment and service of church wor…" at bounding box center [557, 323] width 180 height 20
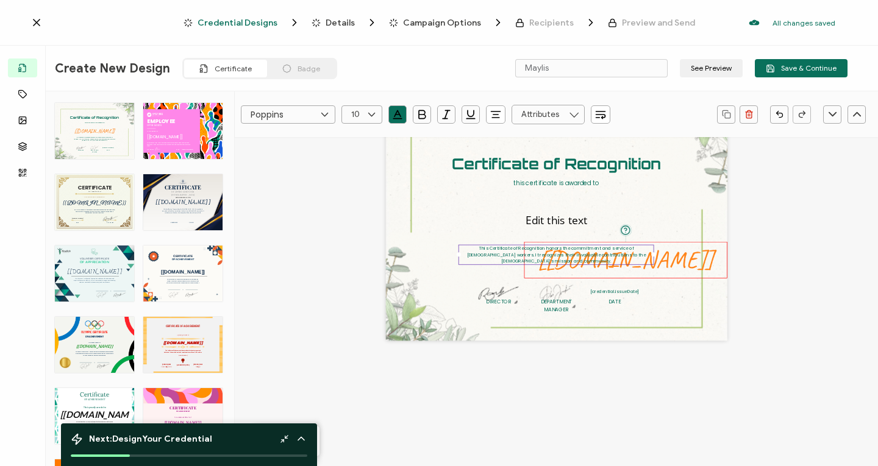
drag, startPoint x: 607, startPoint y: 266, endPoint x: 560, endPoint y: 271, distance: 47.2
click at [560, 271] on pre "[recipient.name]" at bounding box center [626, 260] width 176 height 30
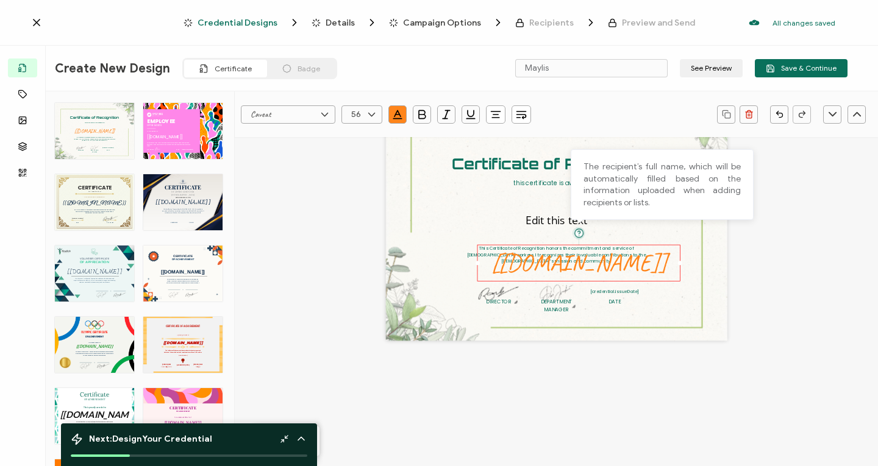
click at [576, 233] on img at bounding box center [578, 233] width 11 height 10
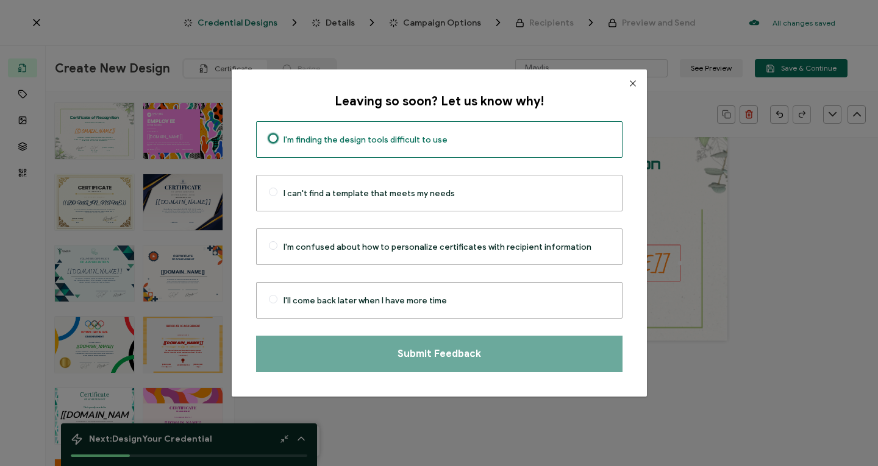
click at [483, 134] on label "I'm finding the design tools difficult to use" at bounding box center [439, 139] width 366 height 37
click at [277, 134] on input "I'm finding the design tools difficult to use" at bounding box center [273, 139] width 9 height 11
radio input "true"
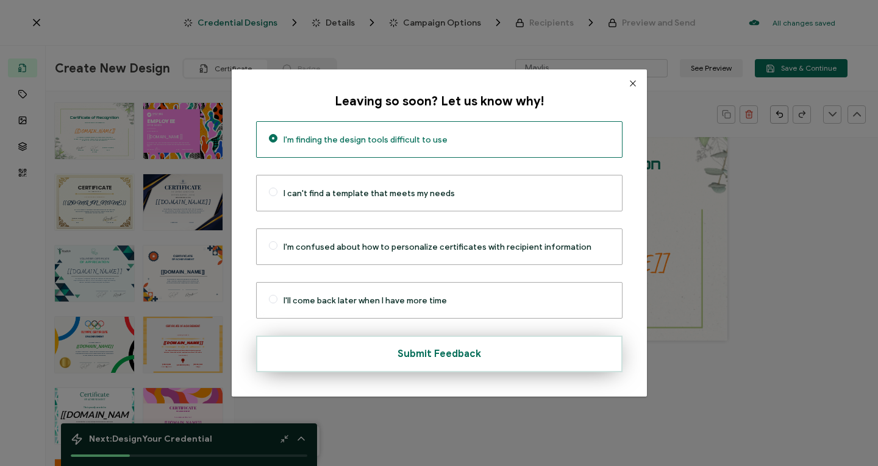
click at [485, 349] on button "Submit Feedback" at bounding box center [439, 354] width 366 height 37
